Goal: Information Seeking & Learning: Learn about a topic

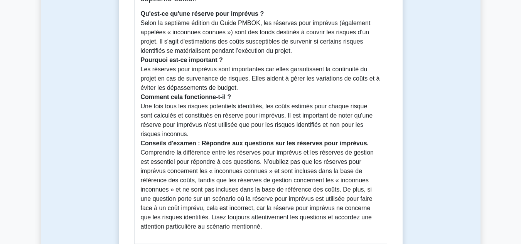
scroll to position [268, 0]
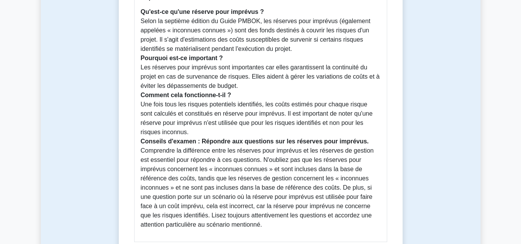
drag, startPoint x: 511, startPoint y: 80, endPoint x: 512, endPoint y: 86, distance: 5.5
click at [512, 86] on main "Retour à la gestion des coûts Réserves pour imprévus 5 minutes 5 questions" at bounding box center [260, 226] width 521 height 939
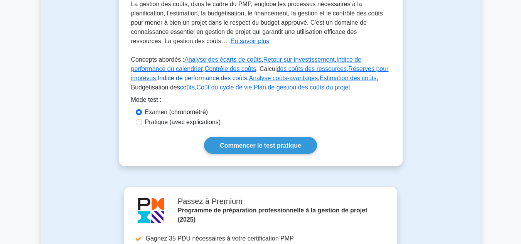
click at [181, 77] on font "Indice de performance des coûts" at bounding box center [202, 78] width 89 height 7
click at [249, 80] on font "Analyse coûts-avantages" at bounding box center [283, 78] width 69 height 7
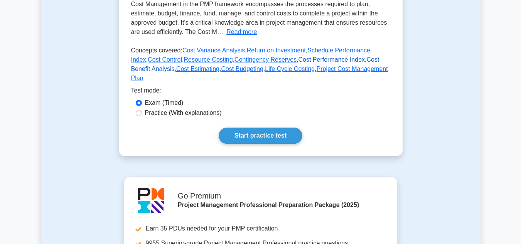
scroll to position [140, 0]
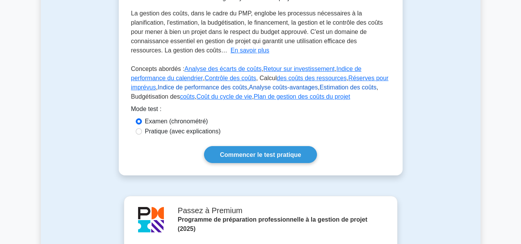
click at [320, 88] on font "Estimation des coûts" at bounding box center [348, 87] width 57 height 7
click at [196, 96] on font "Coût du cycle de vie" at bounding box center [224, 96] width 56 height 7
click at [254, 97] on font "Plan de gestion des coûts du projet" at bounding box center [302, 96] width 96 height 7
click at [178, 130] on font "Pratique (avec explications)" at bounding box center [183, 131] width 76 height 7
click at [142, 130] on input "Pratique (avec explications)" at bounding box center [139, 131] width 6 height 6
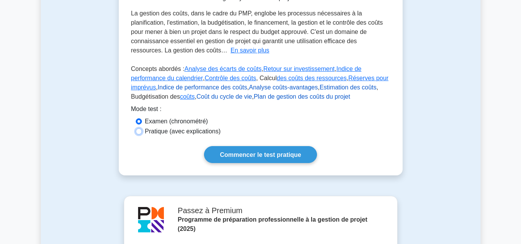
radio input "true"
click at [174, 122] on font "Examen (chronométré)" at bounding box center [176, 121] width 63 height 7
click at [142, 122] on input "Examen (chronométré)" at bounding box center [139, 121] width 6 height 6
radio input "true"
click at [175, 131] on font "Pratique (avec explications)" at bounding box center [183, 131] width 76 height 7
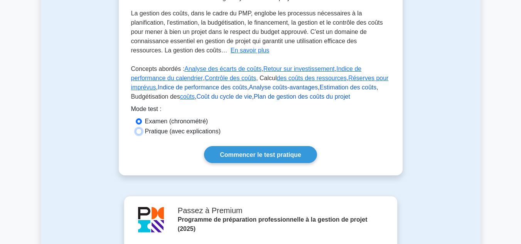
click at [142, 131] on input "Pratique (avec explications)" at bounding box center [139, 131] width 6 height 6
radio input "true"
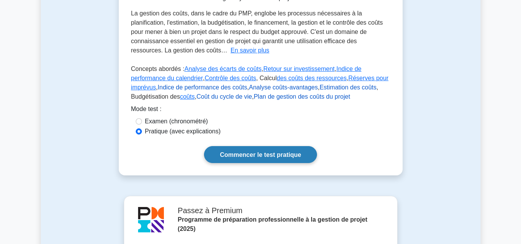
click at [235, 151] on font "Commencer le test pratique" at bounding box center [260, 154] width 81 height 7
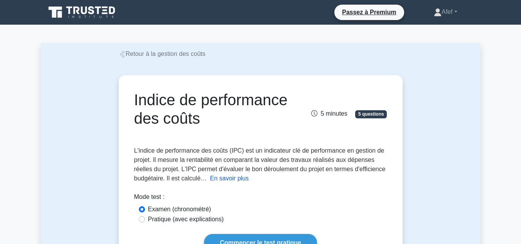
click at [217, 178] on font "En savoir plus" at bounding box center [229, 178] width 39 height 7
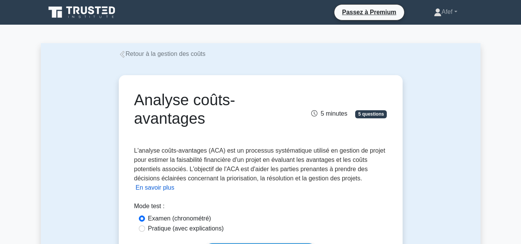
click at [140, 189] on font "En savoir plus" at bounding box center [155, 187] width 39 height 7
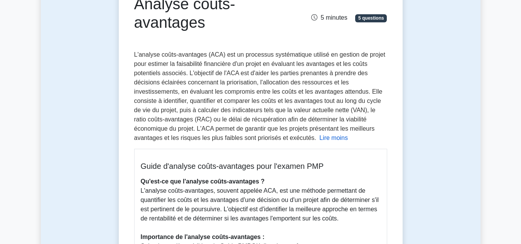
scroll to position [74, 0]
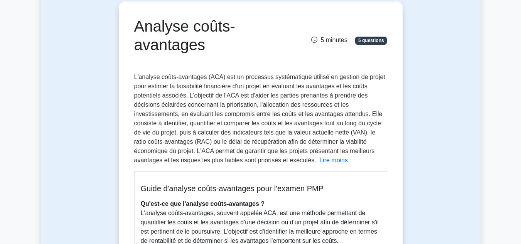
drag, startPoint x: 520, startPoint y: 50, endPoint x: 523, endPoint y: 60, distance: 9.5
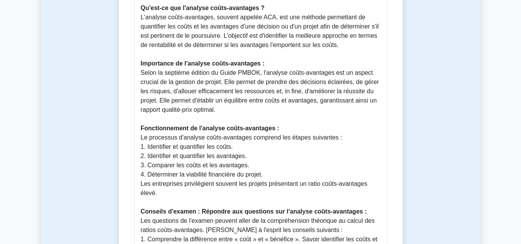
scroll to position [271, 0]
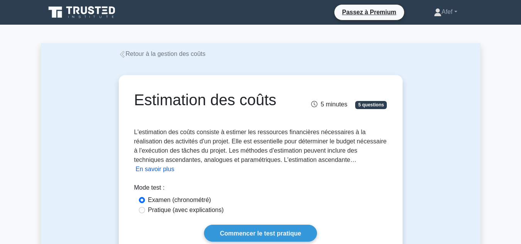
click at [147, 167] on font "En savoir plus" at bounding box center [155, 169] width 39 height 7
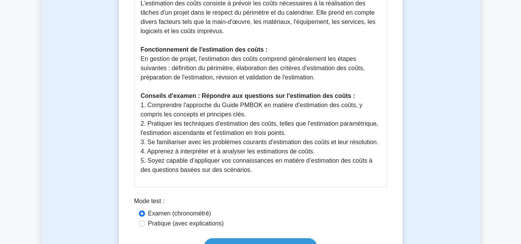
scroll to position [325, 0]
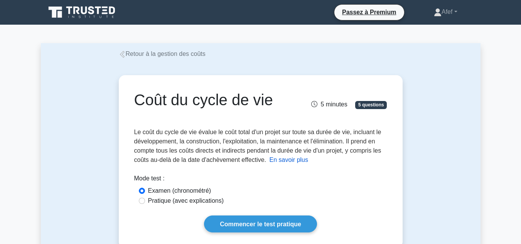
click at [278, 161] on font "En savoir plus" at bounding box center [288, 160] width 39 height 7
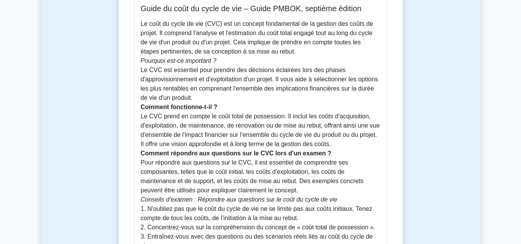
scroll to position [222, 0]
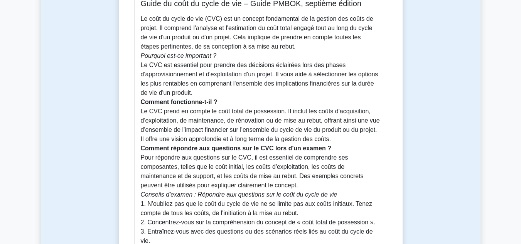
drag, startPoint x: 513, startPoint y: 100, endPoint x: 513, endPoint y: 105, distance: 5.0
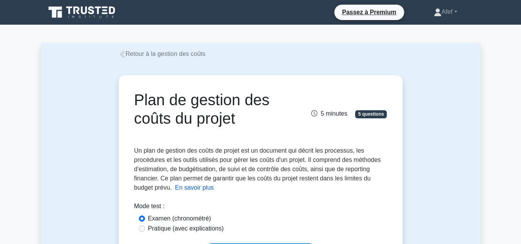
click at [193, 190] on font "En savoir plus" at bounding box center [194, 187] width 39 height 7
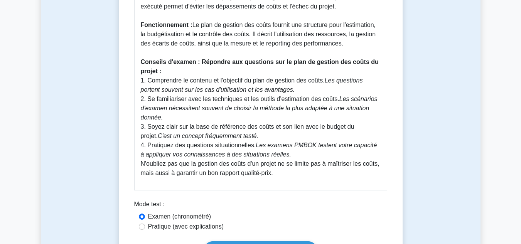
scroll to position [347, 0]
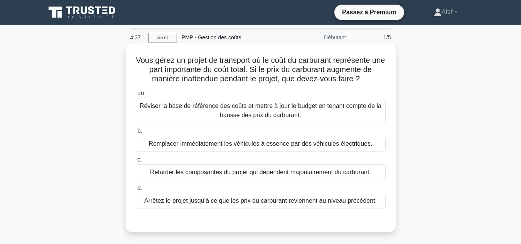
click at [238, 117] on font "Réviser la base de référence des coûts et mettre à jour le budget en tenant com…" at bounding box center [261, 111] width 242 height 16
click at [136, 96] on input "un. Réviser la base de référence des coûts et mettre à jour le budget en tenant…" at bounding box center [136, 93] width 0 height 5
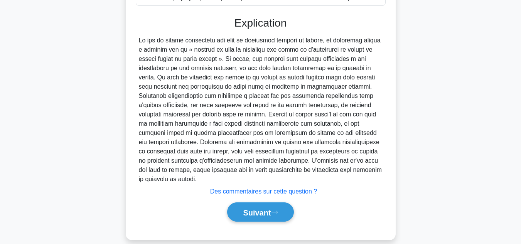
scroll to position [204, 0]
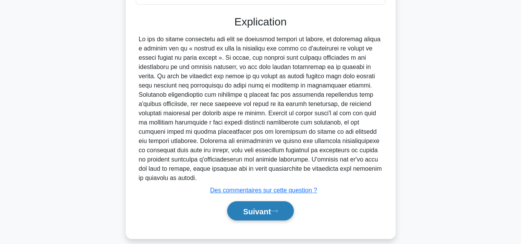
click at [264, 207] on font "Suivant" at bounding box center [257, 211] width 28 height 8
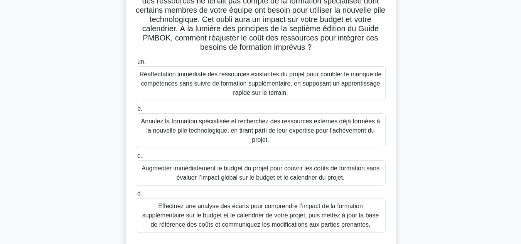
scroll to position [100, 0]
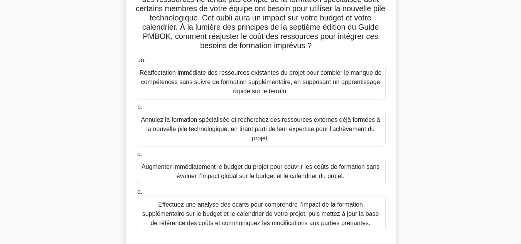
click at [518, 101] on main "3:31 Arrêt PMP - Gestion des coûts Débutant 2/5 Vous dirigez un projet de dével…" at bounding box center [260, 121] width 521 height 392
click at [492, 108] on main "3:28 Arrêt PMP - Gestion des coûts Débutant 2/5 Vous dirigez un projet de dével…" at bounding box center [260, 121] width 521 height 392
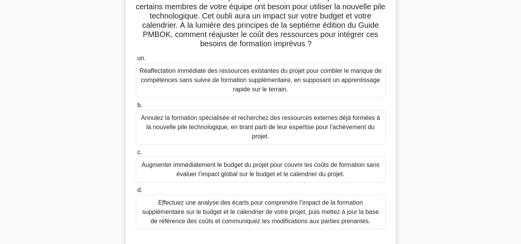
click at [365, 210] on font "Effectuez une analyse des écarts pour comprendre l’impact de la formation suppl…" at bounding box center [260, 211] width 237 height 25
click at [136, 193] on input "d. Effectuez une analyse des écarts pour comprendre l’impact de la formation su…" at bounding box center [136, 190] width 0 height 5
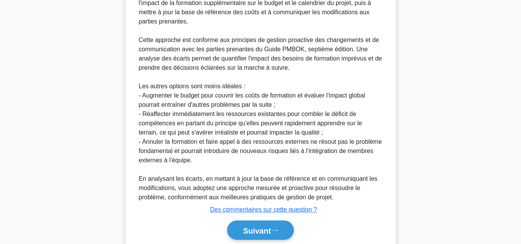
scroll to position [377, 0]
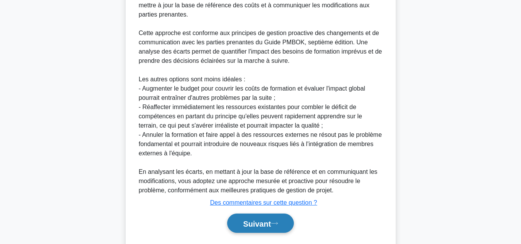
click at [255, 219] on font "Suivant" at bounding box center [257, 223] width 28 height 8
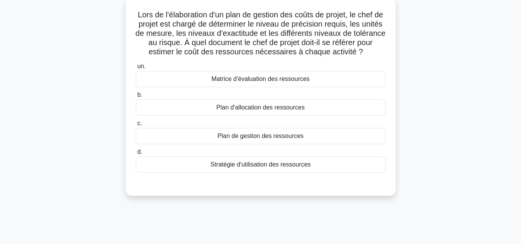
scroll to position [52, 0]
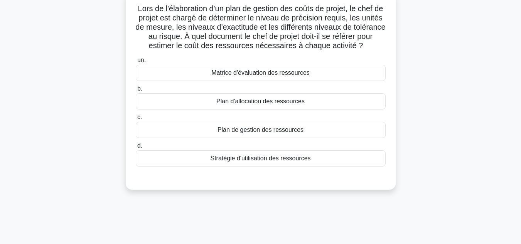
click at [239, 135] on font "Plan de gestion des ressources" at bounding box center [260, 129] width 86 height 9
click at [136, 120] on input "c. Plan de gestion des ressources" at bounding box center [136, 117] width 0 height 5
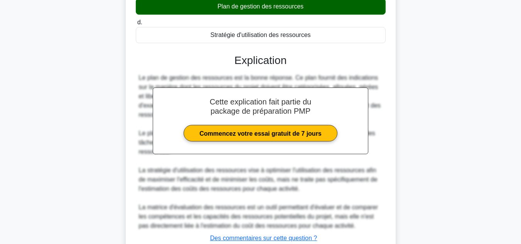
scroll to position [233, 0]
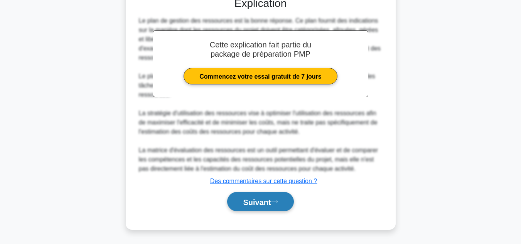
click at [248, 203] on font "Suivant" at bounding box center [257, 202] width 28 height 8
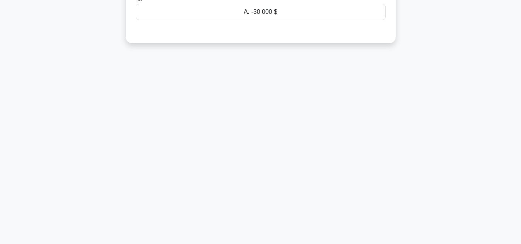
scroll to position [0, 0]
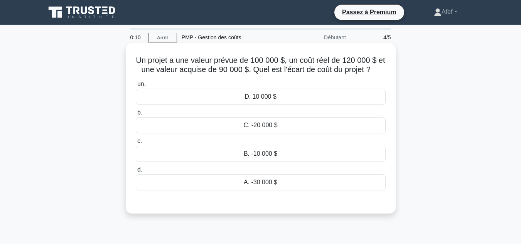
click at [247, 185] on font "A. -30 000 $" at bounding box center [261, 182] width 34 height 7
click at [136, 172] on input "d. A. -30 000 $" at bounding box center [136, 169] width 0 height 5
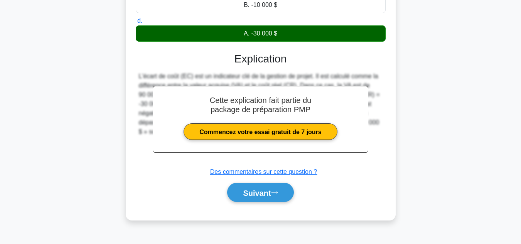
scroll to position [152, 0]
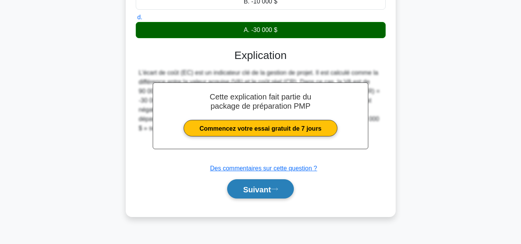
click at [268, 185] on font "Suivant" at bounding box center [257, 189] width 28 height 8
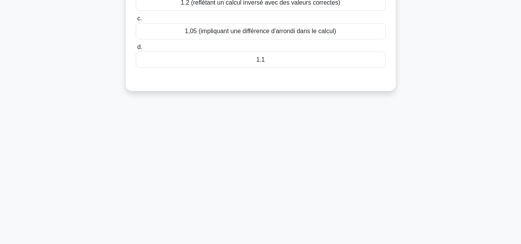
scroll to position [0, 0]
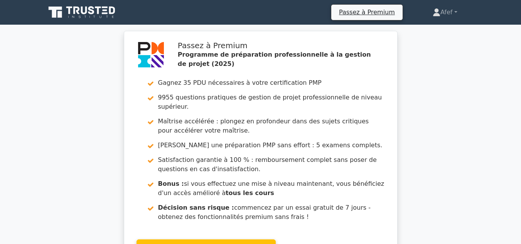
click at [91, 16] on icon at bounding box center [82, 12] width 74 height 15
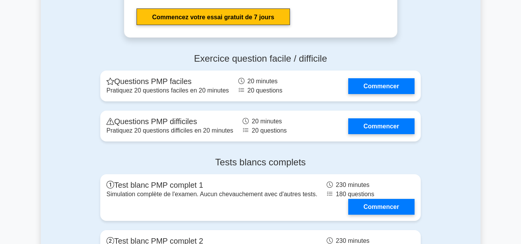
scroll to position [2987, 0]
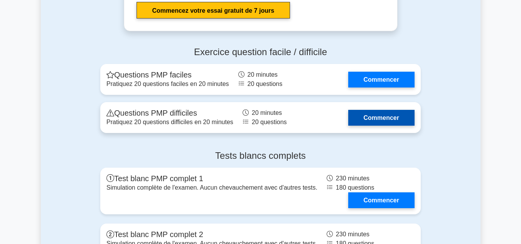
click at [379, 124] on link "Commencer" at bounding box center [381, 118] width 66 height 16
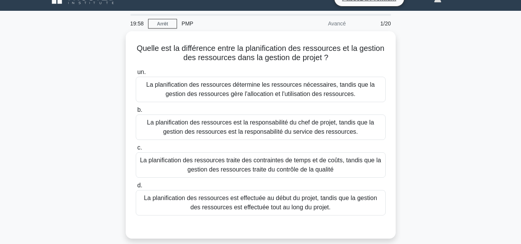
scroll to position [20, 0]
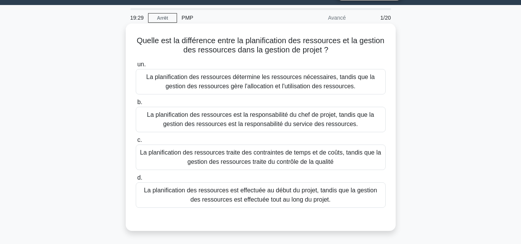
click at [303, 82] on font "La planification des ressources détermine les ressources nécessaires, tandis qu…" at bounding box center [260, 81] width 243 height 19
click at [136, 67] on input "un. La planification des ressources détermine les ressources nécessaires, tandi…" at bounding box center [136, 64] width 0 height 5
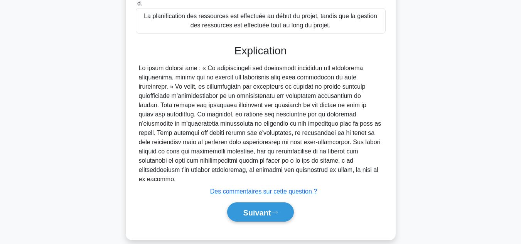
scroll to position [194, 0]
click at [268, 212] on button "Suivant" at bounding box center [260, 212] width 66 height 20
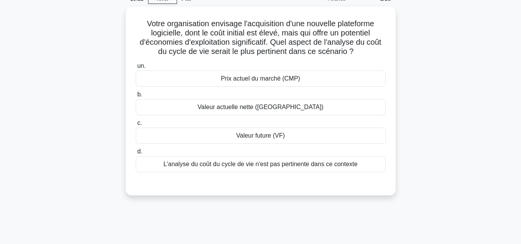
scroll to position [30, 0]
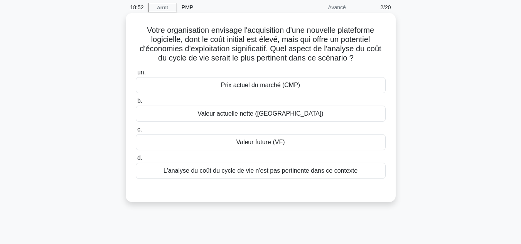
click at [294, 114] on font "Valeur actuelle nette ([GEOGRAPHIC_DATA])" at bounding box center [260, 113] width 126 height 7
click at [136, 104] on input "b. Valeur actuelle nette (VAN)" at bounding box center [136, 101] width 0 height 5
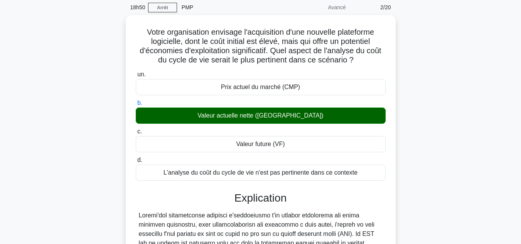
scroll to position [205, 0]
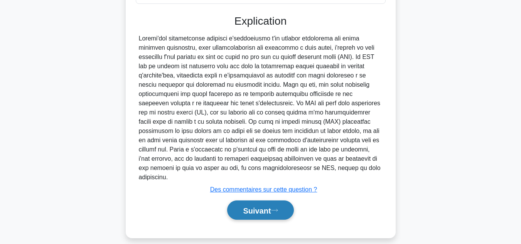
click at [266, 209] on button "Suivant" at bounding box center [260, 210] width 66 height 20
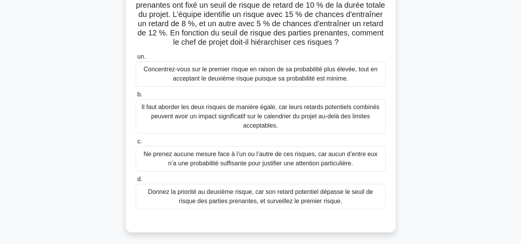
scroll to position [67, 0]
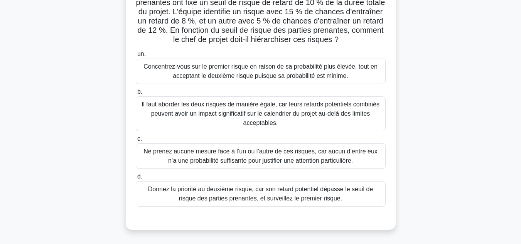
click at [238, 121] on font "Il faut aborder les deux risques de manière égale, car leurs retards potentiels…" at bounding box center [260, 113] width 238 height 25
click at [136, 94] on input "b. Il faut aborder les deux risques de manière égale, car leurs retards potenti…" at bounding box center [136, 91] width 0 height 5
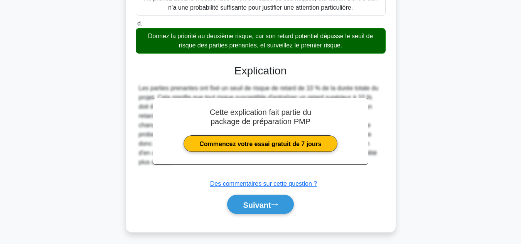
scroll to position [234, 0]
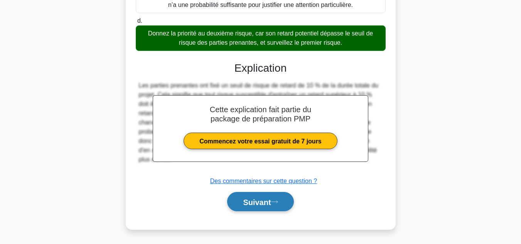
click at [260, 203] on font "Suivant" at bounding box center [257, 202] width 28 height 8
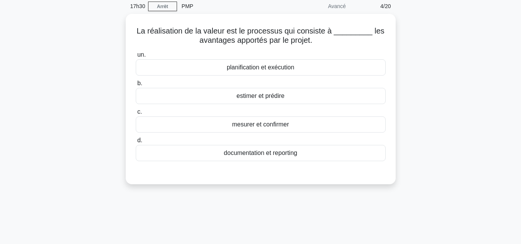
scroll to position [32, 0]
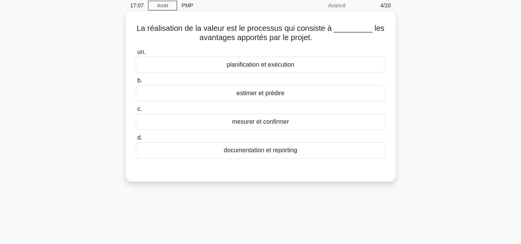
click at [285, 66] on font "planification et exécution" at bounding box center [260, 64] width 67 height 7
click at [136, 55] on input "un. planification et exécution" at bounding box center [136, 52] width 0 height 5
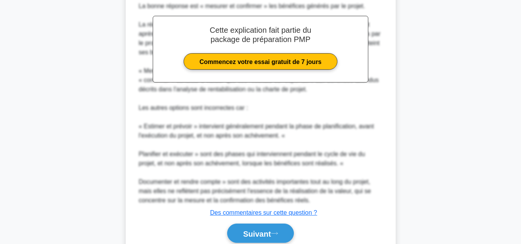
scroll to position [227, 0]
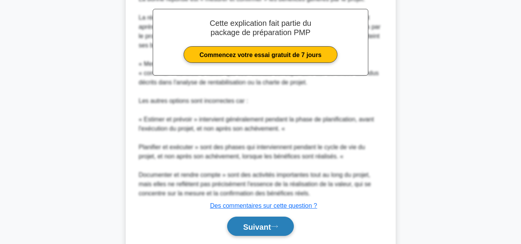
click at [271, 229] on font "Suivant" at bounding box center [257, 226] width 28 height 8
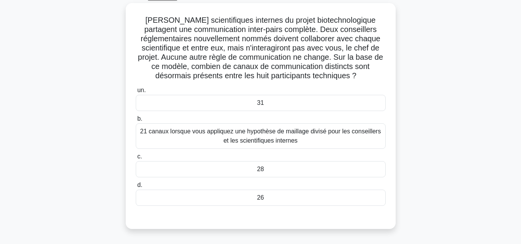
scroll to position [43, 0]
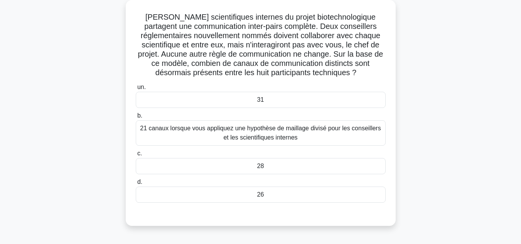
click at [256, 162] on div "28" at bounding box center [261, 166] width 250 height 16
click at [136, 156] on input "c. 28" at bounding box center [136, 153] width 0 height 5
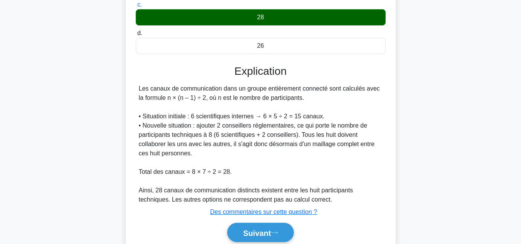
scroll to position [224, 0]
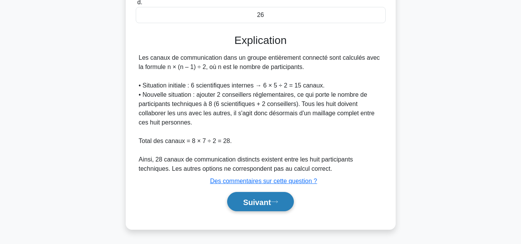
click at [258, 195] on button "Suivant" at bounding box center [260, 202] width 66 height 20
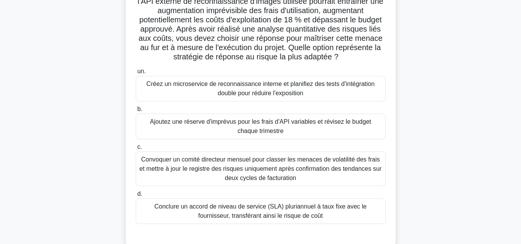
scroll to position [83, 0]
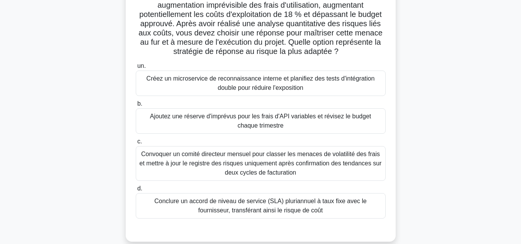
click at [214, 116] on font "Ajoutez une réserve d'imprévus pour les frais d'API variables et révisez le bud…" at bounding box center [260, 121] width 221 height 16
click at [136, 106] on input "b. Ajoutez une réserve d'imprévus pour les frais d'API variables et révisez le …" at bounding box center [136, 103] width 0 height 5
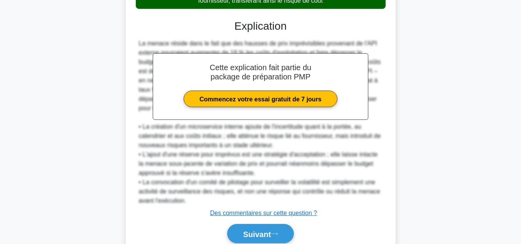
scroll to position [306, 0]
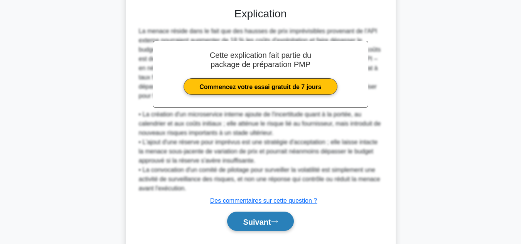
click at [262, 217] on button "Suivant" at bounding box center [260, 222] width 66 height 20
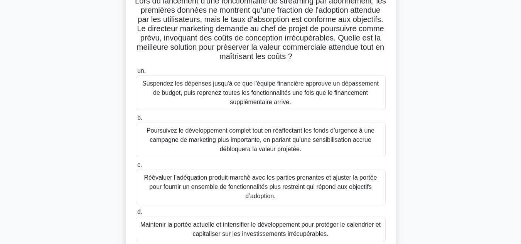
scroll to position [62, 0]
click at [518, 82] on main "13:47 Arrêt PMP Avancé 7/20 Lors du lancement d'une fonctionnalité de streaming…" at bounding box center [260, 159] width 521 height 392
click at [518, 84] on main "13:46 Arrêt PMP Avancé 7/20 Lors du lancement d'une fonctionnalité de streaming…" at bounding box center [260, 159] width 521 height 392
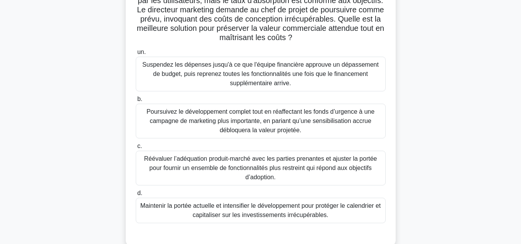
scroll to position [81, 0]
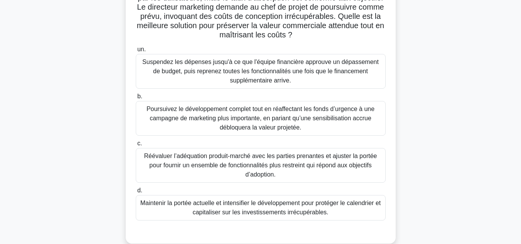
click at [246, 204] on font "Maintenir la portée actuelle et intensifier le développement pour protéger le c…" at bounding box center [260, 208] width 240 height 16
click at [136, 193] on input "d. Maintenir la portée actuelle et intensifier le développement pour protéger l…" at bounding box center [136, 190] width 0 height 5
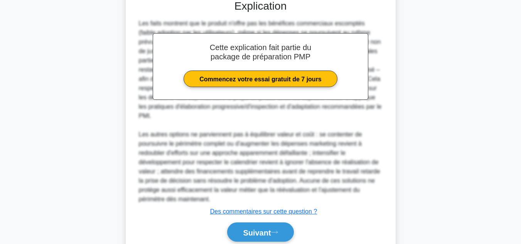
scroll to position [317, 0]
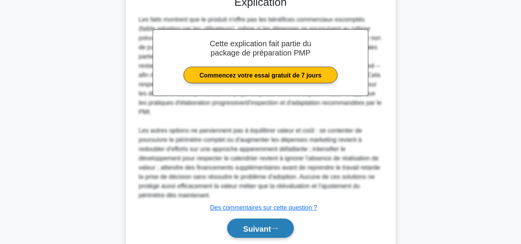
click at [246, 230] on font "Suivant" at bounding box center [257, 228] width 28 height 8
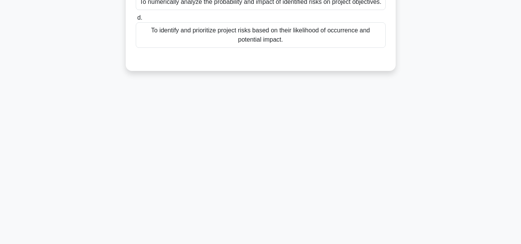
scroll to position [172, 0]
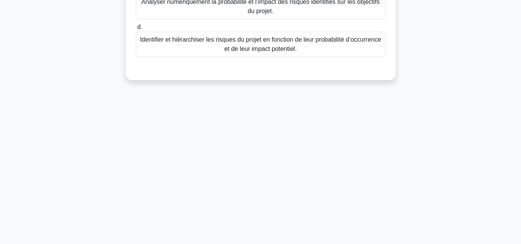
click at [492, 161] on main "12:54 Arrêt PMP Avancé 8/20 Quel est l’objectif principal du processus d’analys…" at bounding box center [260, 48] width 521 height 392
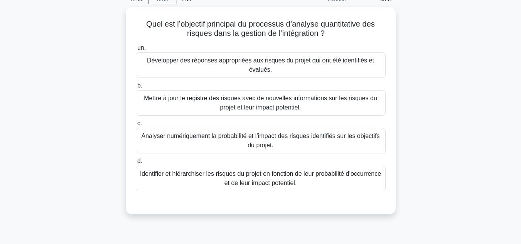
scroll to position [38, 0]
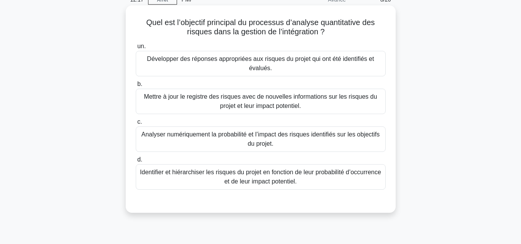
click at [304, 186] on font "Identifier et hiérarchiser les risques du projet en fonction de leur probabilit…" at bounding box center [260, 177] width 243 height 19
click at [136, 162] on input "d. Identifier et hiérarchiser les risques du projet en fonction de leur probabi…" at bounding box center [136, 159] width 0 height 5
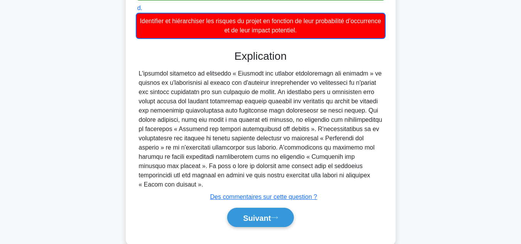
scroll to position [197, 0]
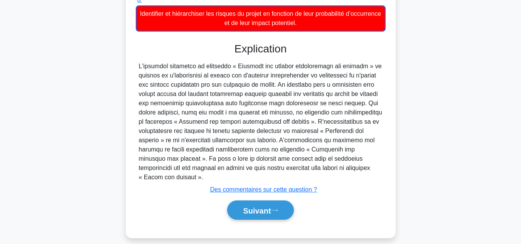
click at [261, 213] on div "Suivant" at bounding box center [261, 210] width 250 height 26
click at [260, 206] on font "Suivant" at bounding box center [257, 210] width 28 height 8
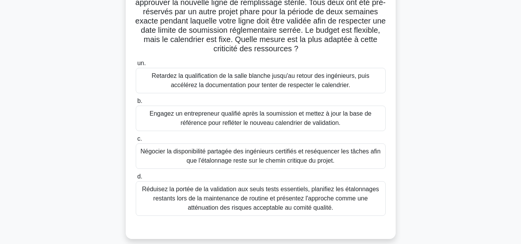
scroll to position [79, 0]
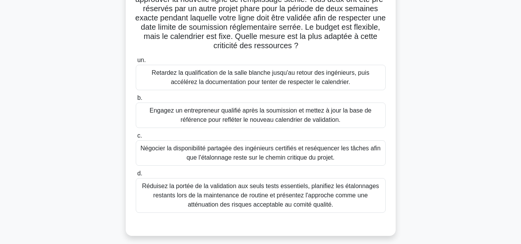
click at [296, 151] on font "Négocier la disponibilité partagée des ingénieurs certifiés et reséquencer les …" at bounding box center [260, 153] width 240 height 16
click at [136, 138] on input "c. Négocier la disponibilité partagée des ingénieurs certifiés et reséquencer l…" at bounding box center [136, 135] width 0 height 5
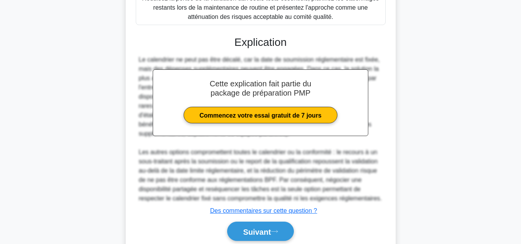
scroll to position [273, 0]
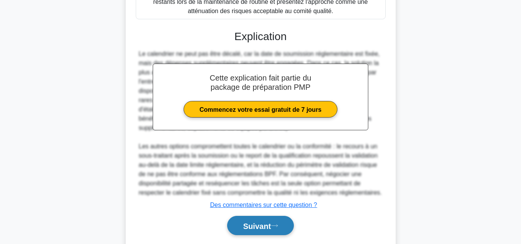
click at [265, 229] on font "Suivant" at bounding box center [257, 226] width 28 height 8
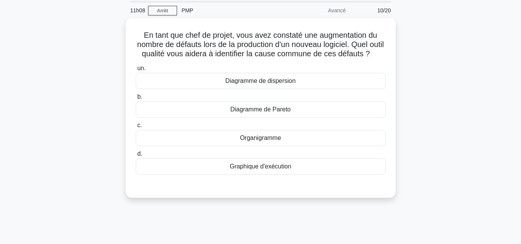
scroll to position [26, 0]
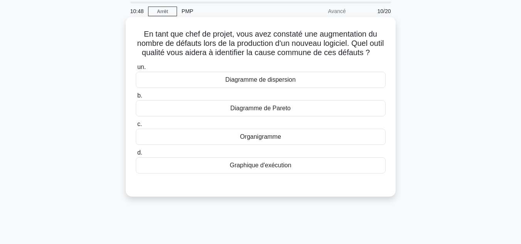
click at [291, 83] on font "Diagramme de dispersion" at bounding box center [260, 79] width 70 height 7
click at [136, 70] on input "un. Diagramme de dispersion" at bounding box center [136, 67] width 0 height 5
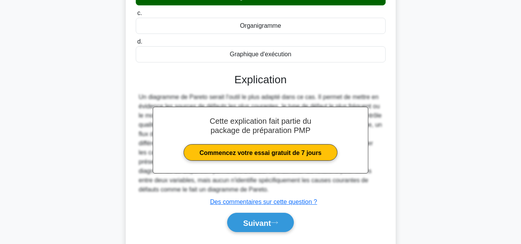
scroll to position [149, 0]
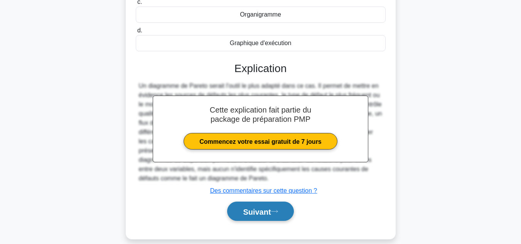
click at [281, 221] on button "Suivant" at bounding box center [260, 212] width 66 height 20
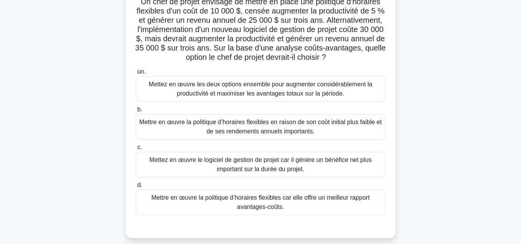
scroll to position [61, 0]
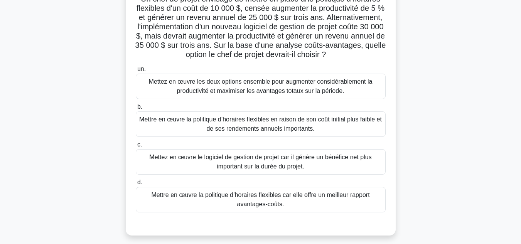
click at [330, 171] on font "Mettez en œuvre le logiciel de gestion de projet car il génère un bénéfice net …" at bounding box center [260, 162] width 243 height 19
click at [136, 147] on input "c. Mettez en œuvre le logiciel de gestion de projet car il génère un bénéfice n…" at bounding box center [136, 144] width 0 height 5
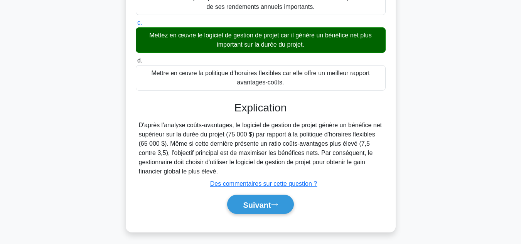
scroll to position [196, 0]
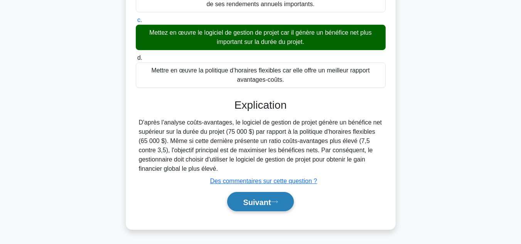
click at [271, 204] on font "Suivant" at bounding box center [257, 202] width 28 height 8
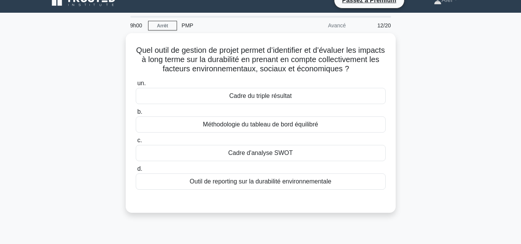
scroll to position [13, 0]
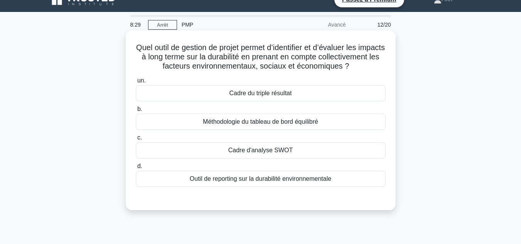
click at [314, 101] on div "Cadre du triple résultat" at bounding box center [261, 93] width 250 height 16
click at [136, 83] on input "un. Cadre du triple résultat" at bounding box center [136, 80] width 0 height 5
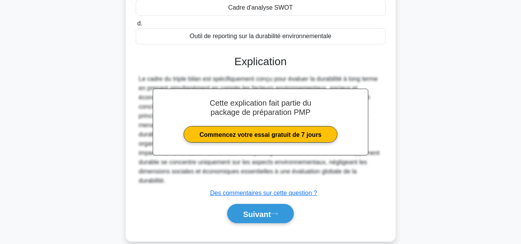
scroll to position [177, 0]
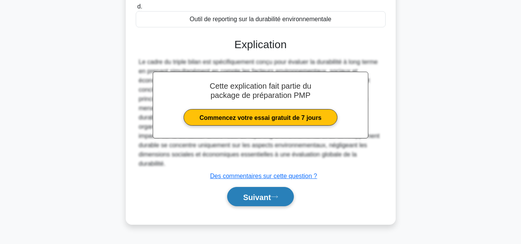
click at [286, 206] on button "Suivant" at bounding box center [260, 197] width 66 height 20
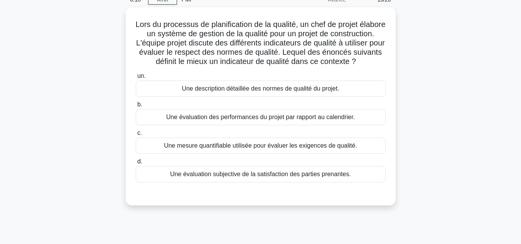
scroll to position [40, 0]
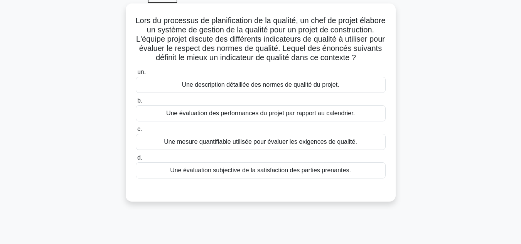
click at [254, 145] on font "Une mesure quantifiable utilisée pour évaluer les exigences de qualité." at bounding box center [260, 141] width 193 height 7
click at [136, 132] on input "c. Une mesure quantifiable utilisée pour évaluer les exigences de qualité." at bounding box center [136, 129] width 0 height 5
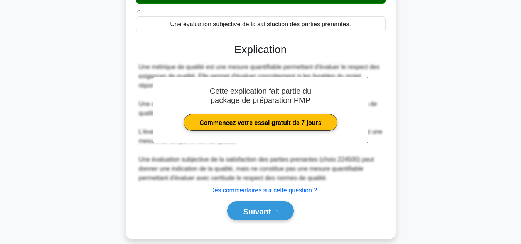
scroll to position [205, 0]
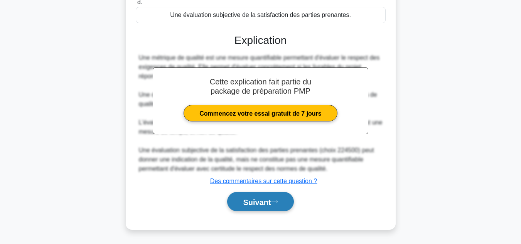
click at [256, 195] on button "Suivant" at bounding box center [260, 202] width 66 height 20
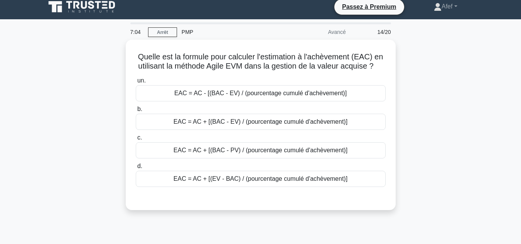
scroll to position [6, 0]
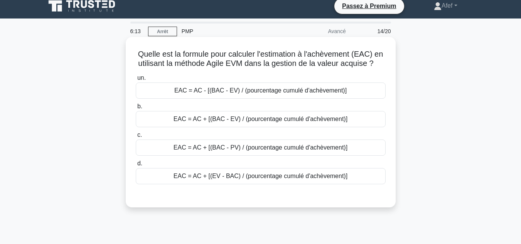
click at [221, 121] on font "EAC = AC + [(BAC - EV) / (pourcentage cumulé d'achèvement)]" at bounding box center [260, 119] width 174 height 7
click at [136, 109] on input "b. EAC = AC + [(BAC - EV) / (pourcentage cumulé d'achèvement)]" at bounding box center [136, 106] width 0 height 5
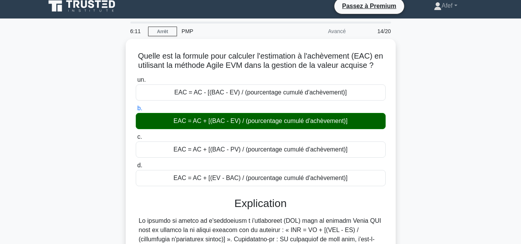
scroll to position [172, 0]
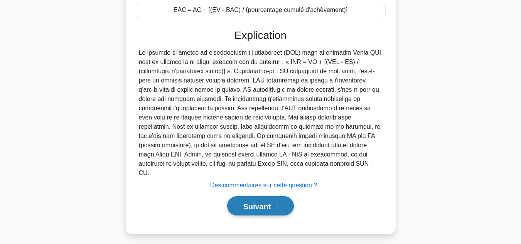
click at [274, 204] on icon at bounding box center [274, 206] width 7 height 4
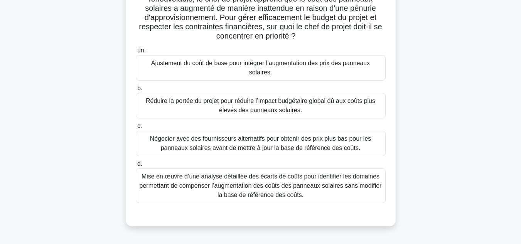
scroll to position [77, 0]
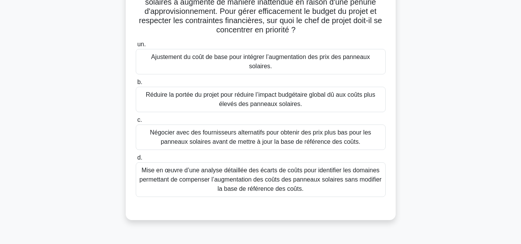
click at [279, 176] on font "Mise en œuvre d’une analyse détaillée des écarts de coûts pour identifier les d…" at bounding box center [261, 179] width 242 height 25
click at [136, 160] on input "d. Mise en œuvre d’une analyse détaillée des écarts de coûts pour identifier le…" at bounding box center [136, 157] width 0 height 5
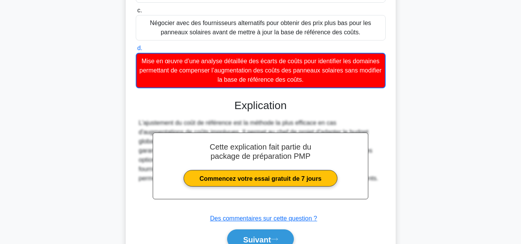
scroll to position [224, 0]
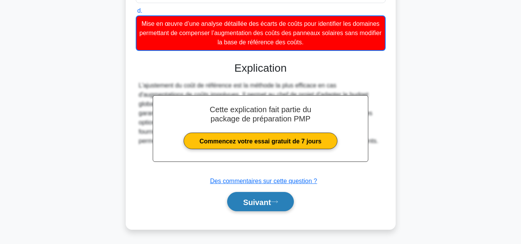
click at [262, 199] on font "Suivant" at bounding box center [257, 202] width 28 height 8
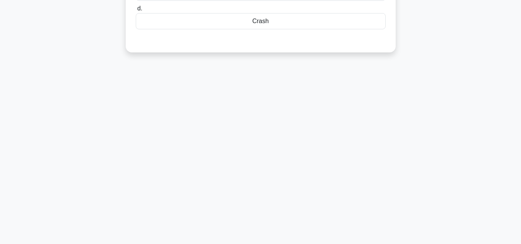
scroll to position [49, 0]
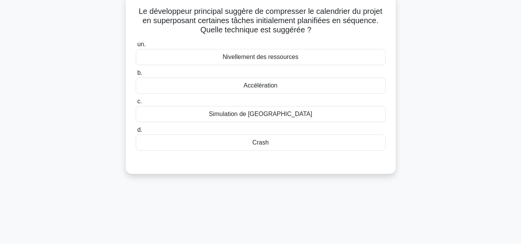
click at [271, 143] on div "Crash" at bounding box center [261, 143] width 250 height 16
click at [136, 133] on input "d. Crash" at bounding box center [136, 130] width 0 height 5
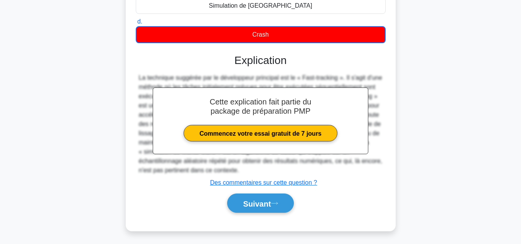
scroll to position [172, 0]
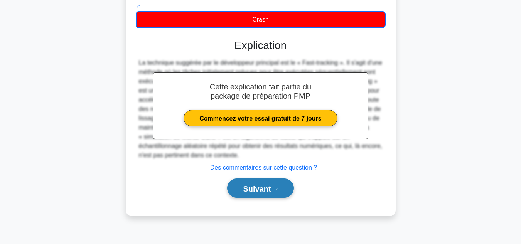
click at [271, 184] on font "Suivant" at bounding box center [257, 188] width 28 height 8
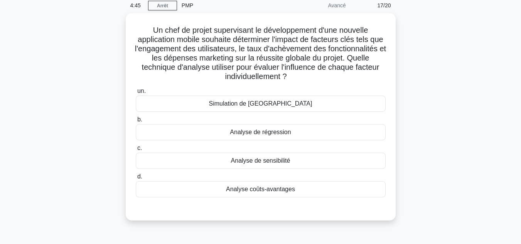
scroll to position [34, 0]
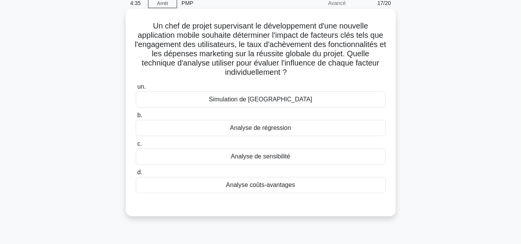
click at [274, 102] on font "Simulation de Monte Carlo" at bounding box center [260, 99] width 103 height 7
click at [136, 89] on input "un. Simulation de Monte Carlo" at bounding box center [136, 86] width 0 height 5
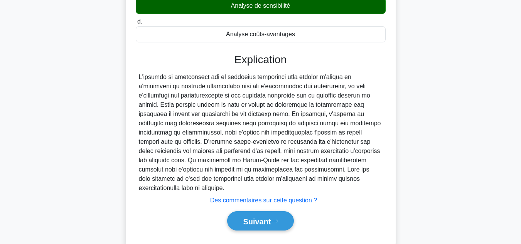
scroll to position [197, 0]
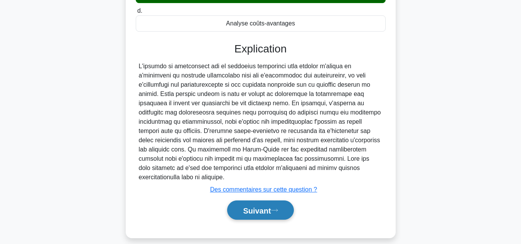
click at [274, 209] on icon at bounding box center [274, 210] width 6 height 2
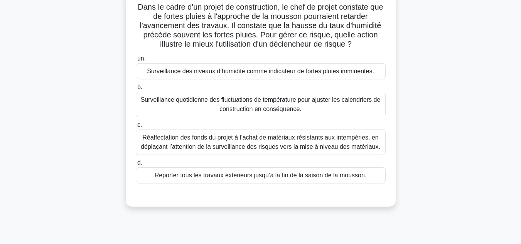
scroll to position [56, 0]
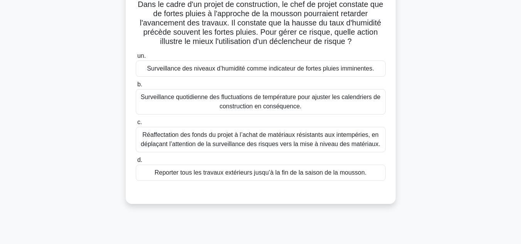
click at [283, 67] on font "Surveillance des niveaux d’humidité comme indicateur de fortes pluies imminente…" at bounding box center [260, 68] width 227 height 7
click at [136, 59] on input "un. Surveillance des niveaux d’humidité comme indicateur de fortes pluies immin…" at bounding box center [136, 56] width 0 height 5
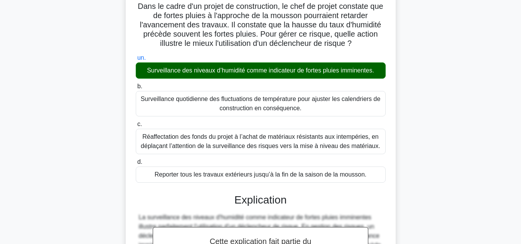
drag, startPoint x: 520, startPoint y: 75, endPoint x: 526, endPoint y: 169, distance: 94.6
click at [520, 169] on html "Passez à Premium Afef Profil" at bounding box center [260, 177] width 521 height 467
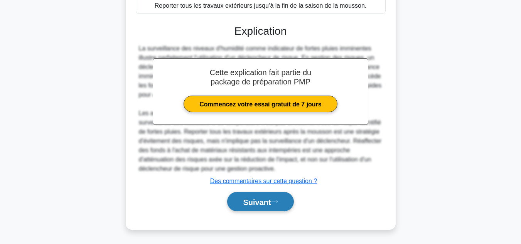
click at [261, 199] on font "Suivant" at bounding box center [257, 202] width 28 height 8
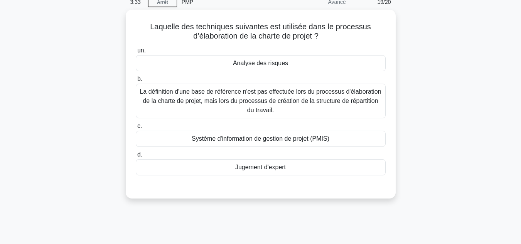
scroll to position [37, 0]
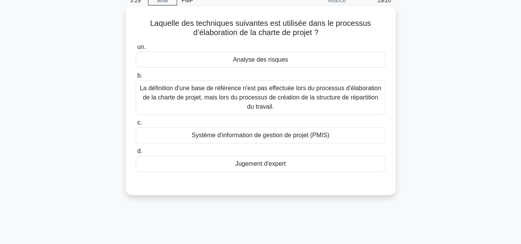
click at [269, 160] on font "Jugement d'expert" at bounding box center [260, 163] width 50 height 7
click at [136, 154] on input "d. Jugement d'expert" at bounding box center [136, 151] width 0 height 5
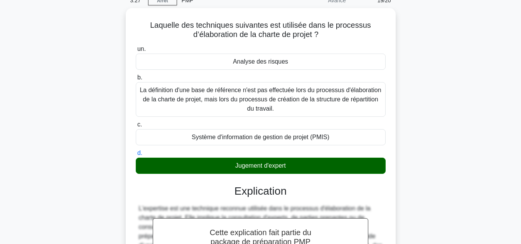
scroll to position [172, 0]
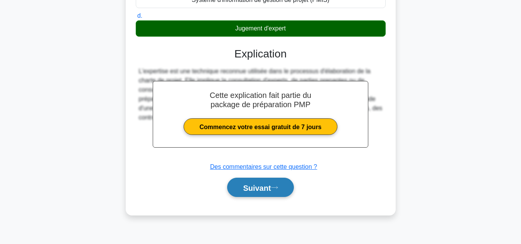
click at [271, 184] on font "Suivant" at bounding box center [257, 187] width 28 height 8
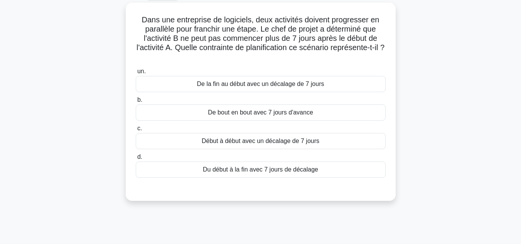
scroll to position [43, 0]
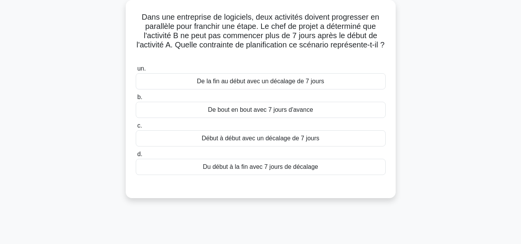
click at [266, 112] on font "De bout en bout avec 7 jours d'avance" at bounding box center [260, 109] width 105 height 7
click at [136, 100] on input "b. De bout en bout avec 7 jours d'avance" at bounding box center [136, 97] width 0 height 5
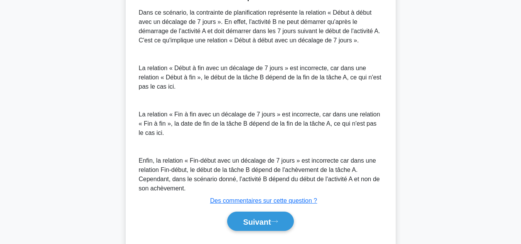
scroll to position [255, 0]
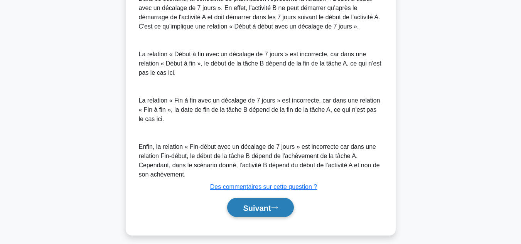
click at [254, 210] on font "Suivant" at bounding box center [257, 208] width 28 height 8
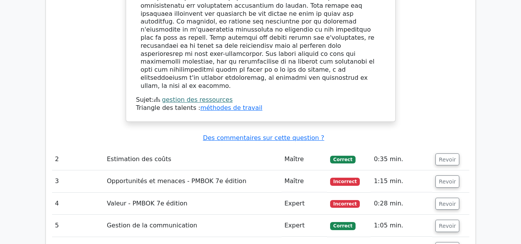
scroll to position [1150, 0]
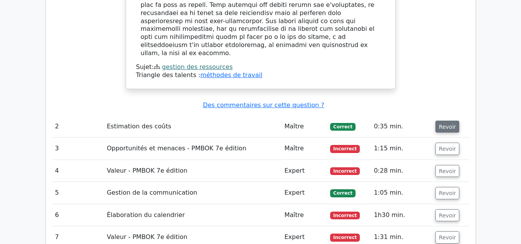
click at [445, 123] on font "Revoir" at bounding box center [447, 126] width 17 height 6
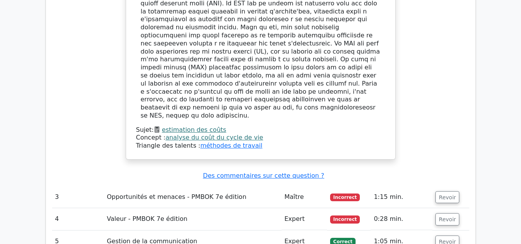
scroll to position [1513, 0]
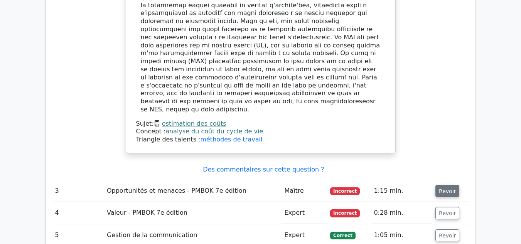
click at [448, 185] on button "Revoir" at bounding box center [447, 191] width 24 height 12
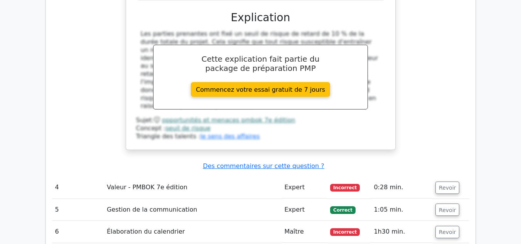
scroll to position [1964, 0]
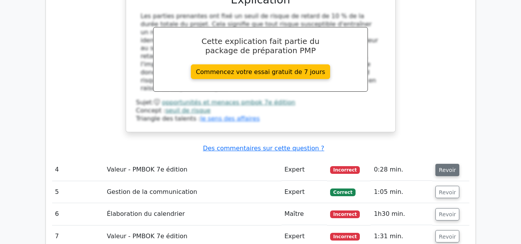
click at [440, 164] on button "Revoir" at bounding box center [447, 170] width 24 height 12
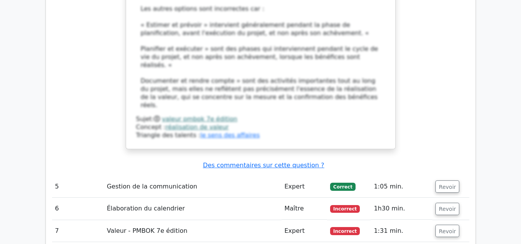
scroll to position [2418, 0]
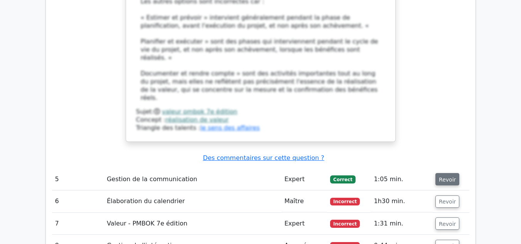
click at [441, 176] on font "Revoir" at bounding box center [447, 179] width 17 height 6
